Goal: Transaction & Acquisition: Purchase product/service

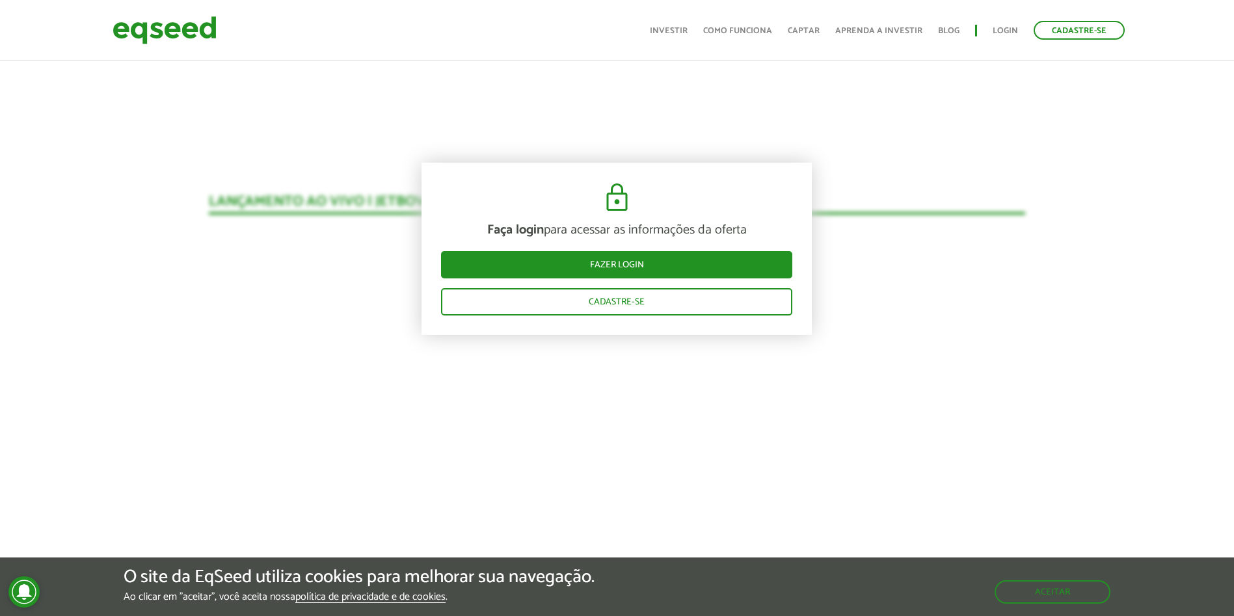
scroll to position [1210, 0]
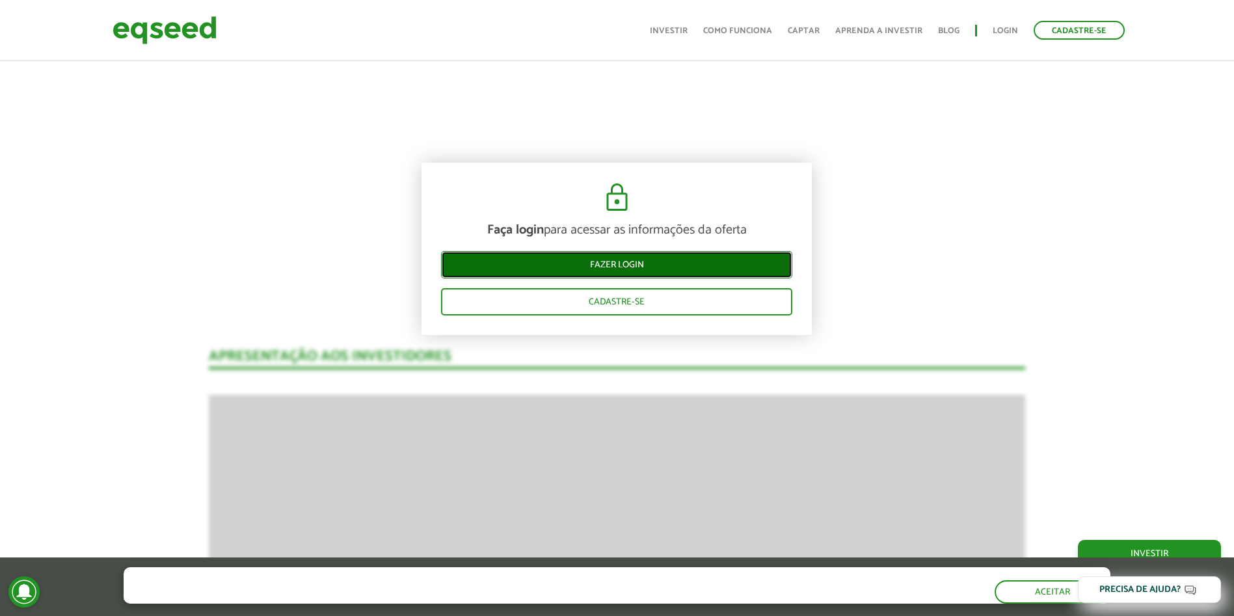
click at [652, 269] on link "Fazer login" at bounding box center [616, 264] width 351 height 27
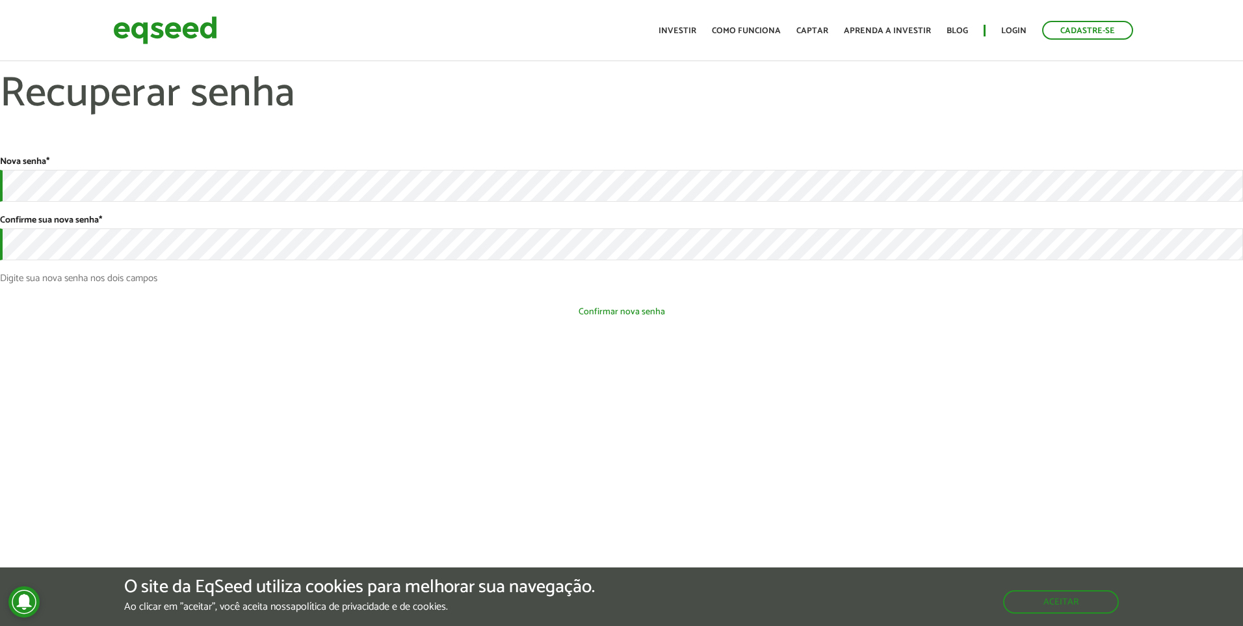
click at [636, 308] on button "Confirmar nova senha" at bounding box center [621, 311] width 1243 height 25
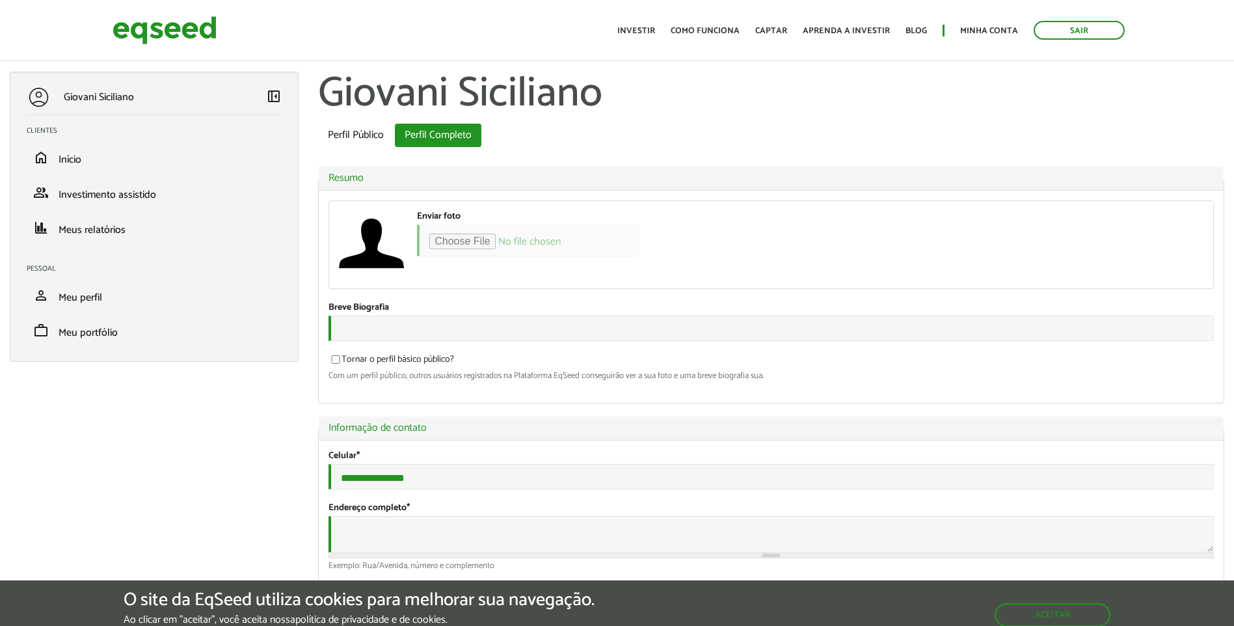
select select "***"
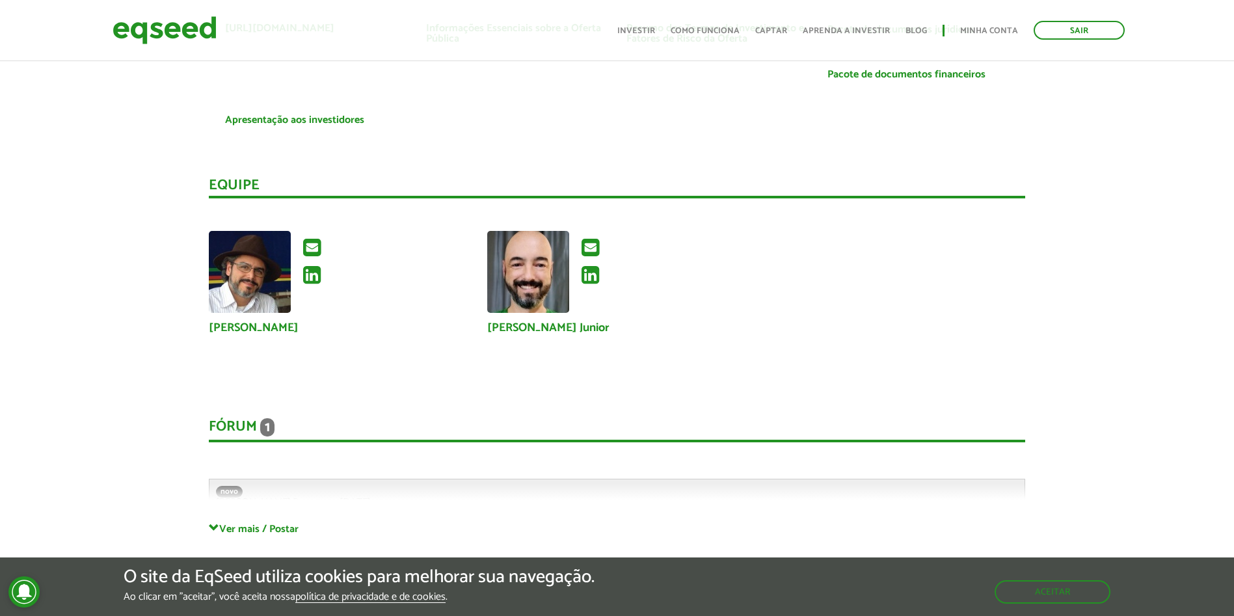
scroll to position [3184, 0]
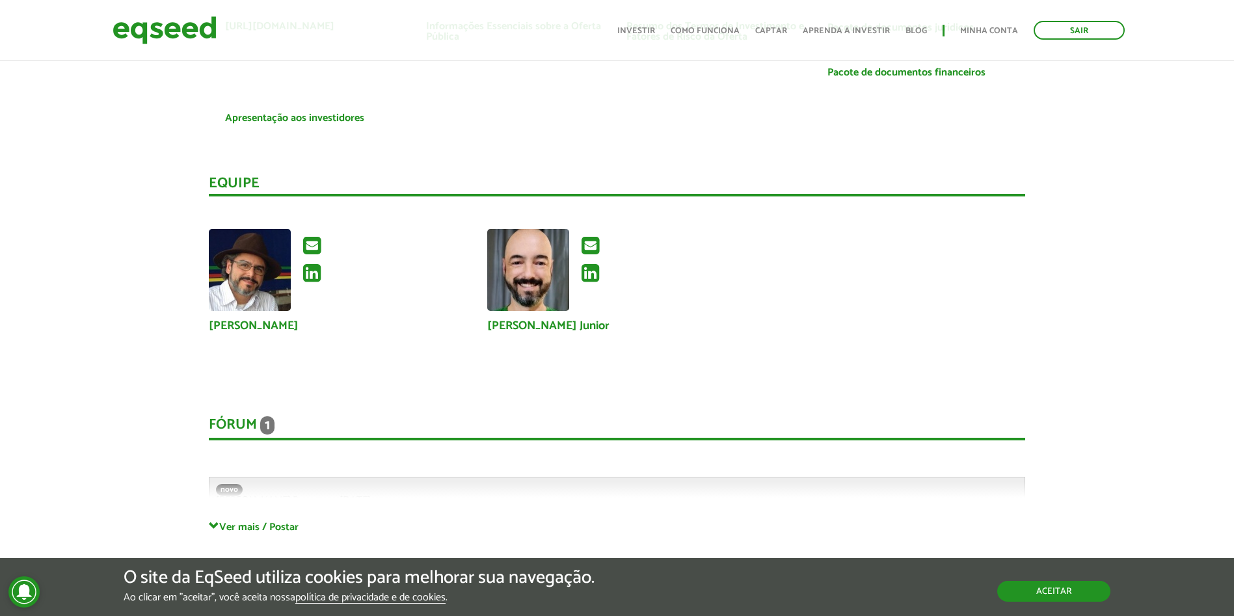
click at [1072, 582] on button "Aceitar" at bounding box center [1053, 591] width 113 height 21
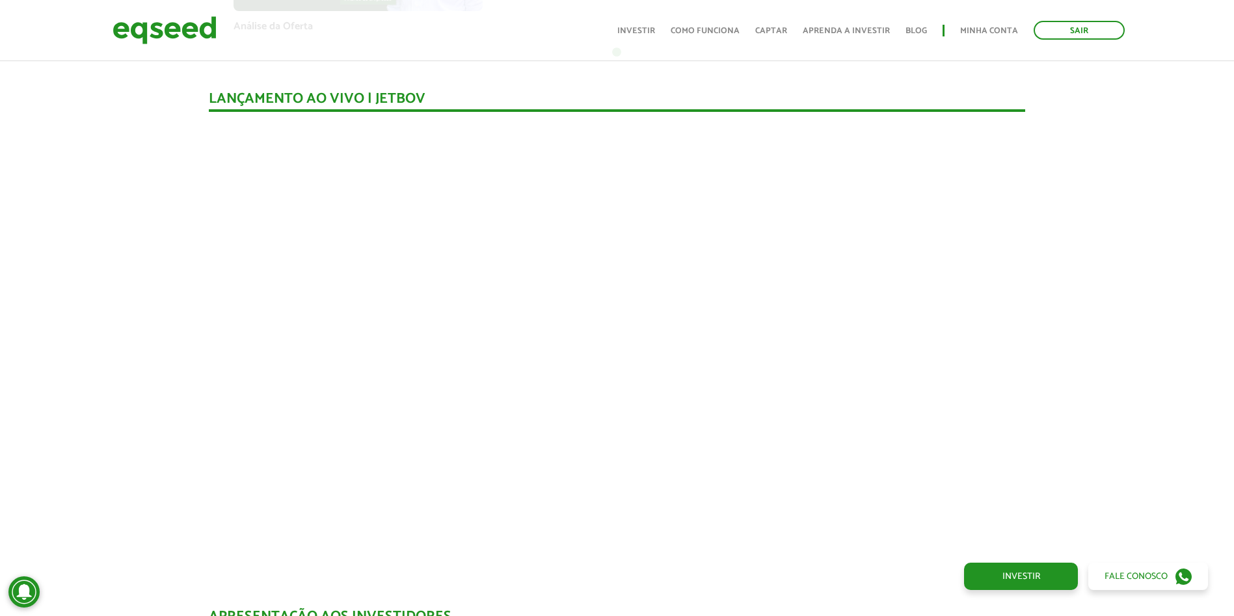
scroll to position [1119, 0]
